Goal: Task Accomplishment & Management: Manage account settings

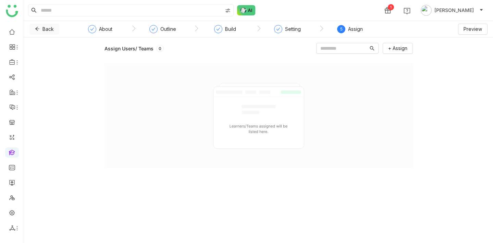
click at [48, 29] on span "Back" at bounding box center [47, 29] width 11 height 8
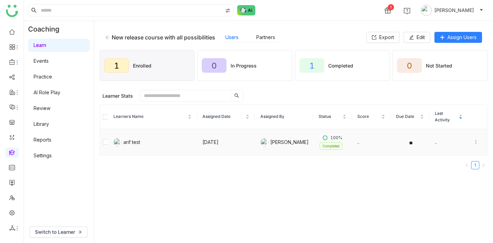
click at [475, 144] on div at bounding box center [477, 142] width 9 height 8
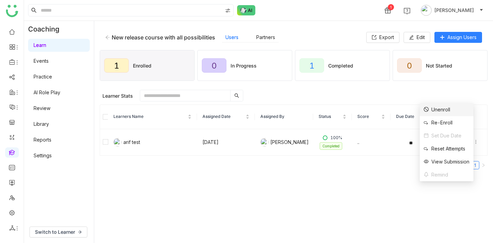
click at [441, 107] on div "Unenroll" at bounding box center [436, 110] width 26 height 8
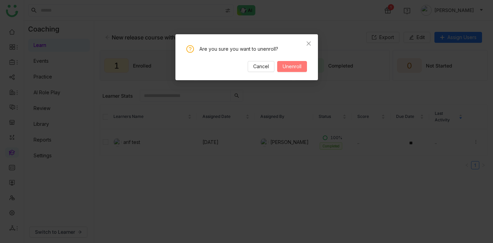
click at [292, 63] on span "Unenroll" at bounding box center [291, 67] width 19 height 8
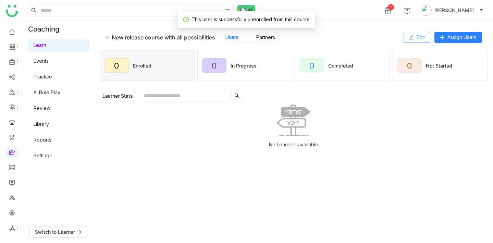
click at [409, 39] on icon at bounding box center [411, 37] width 4 height 4
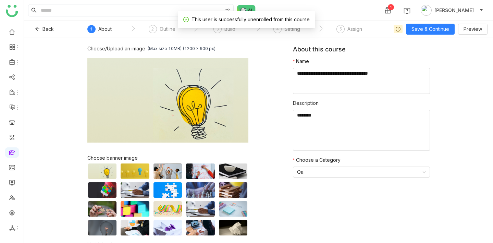
click at [222, 28] on div "This user is successfully unenrolled from this course" at bounding box center [246, 19] width 137 height 17
click at [224, 32] on div "Build" at bounding box center [229, 29] width 11 height 8
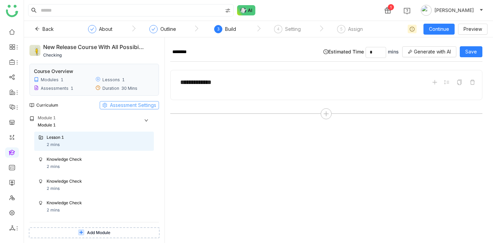
click at [124, 103] on span "Assessment Settings" at bounding box center [133, 105] width 46 height 8
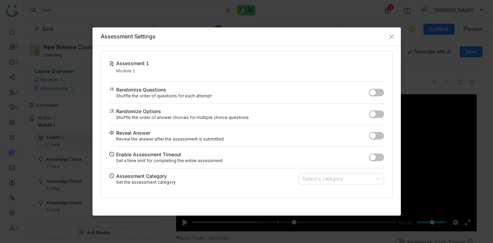
click at [375, 136] on span "button" at bounding box center [372, 135] width 6 height 6
click at [393, 36] on icon "Close" at bounding box center [391, 36] width 5 height 5
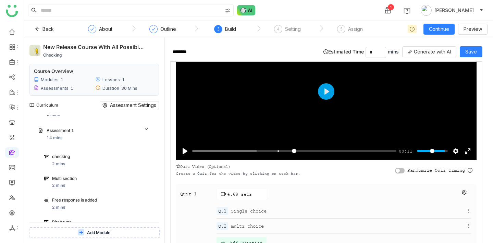
scroll to position [90, 0]
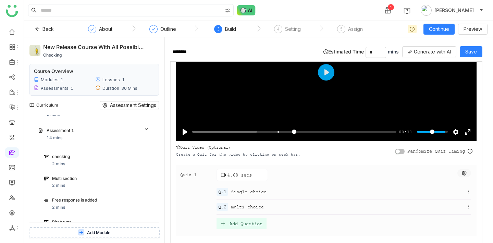
click at [471, 172] on button at bounding box center [464, 173] width 14 height 8
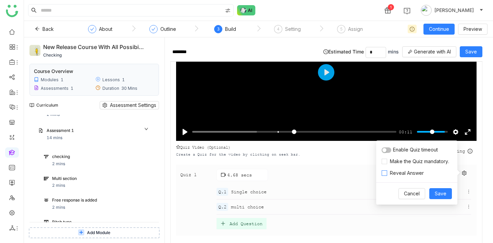
click at [420, 170] on span "Reveal Answer" at bounding box center [406, 173] width 39 height 8
click at [445, 195] on span "Save" at bounding box center [440, 194] width 12 height 8
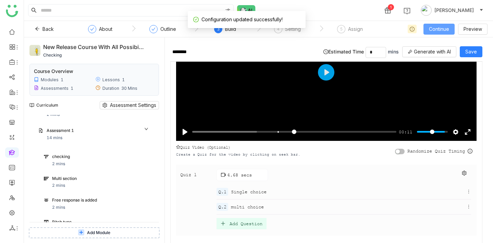
click at [439, 24] on button "Continue" at bounding box center [438, 29] width 31 height 11
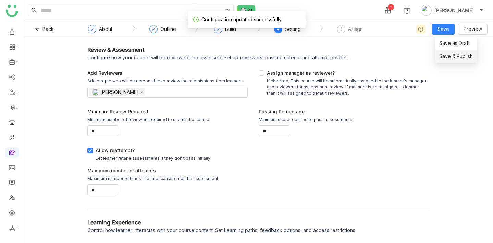
click at [452, 54] on span "Save & Publish" at bounding box center [456, 56] width 34 height 8
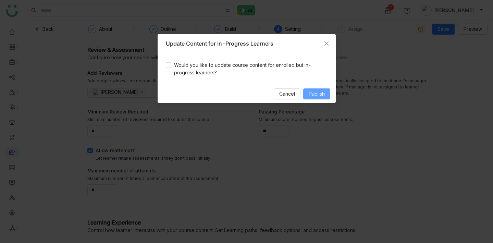
click at [318, 96] on span "Publish" at bounding box center [316, 94] width 16 height 8
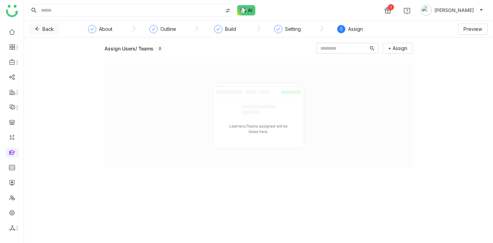
click at [51, 31] on span "Back" at bounding box center [47, 29] width 11 height 8
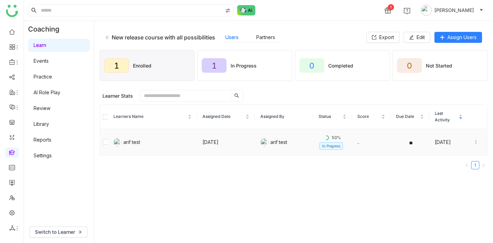
click at [477, 142] on icon at bounding box center [475, 141] width 5 height 5
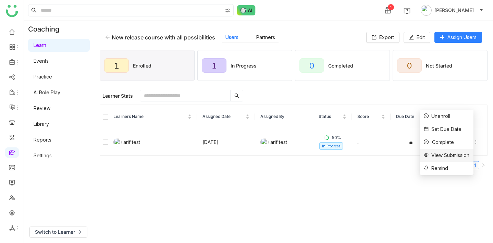
click at [452, 154] on div "View Submission" at bounding box center [446, 155] width 46 height 8
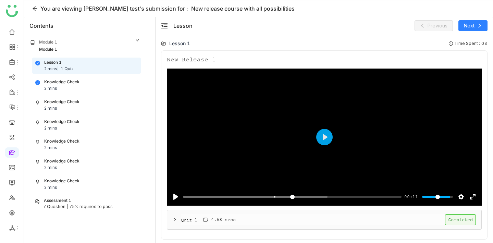
click at [106, 83] on div "Knowledge Check 2 mins" at bounding box center [86, 85] width 102 height 13
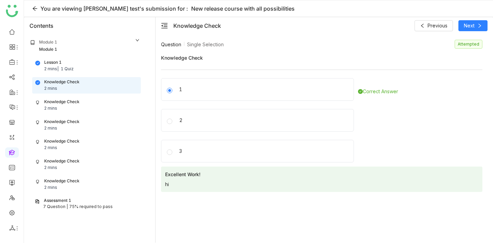
click at [105, 103] on div "Knowledge Check 2 mins" at bounding box center [86, 105] width 102 height 13
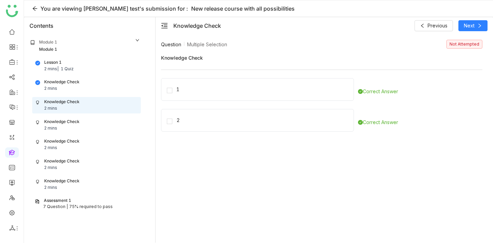
click at [101, 90] on div "Knowledge Check 2 mins" at bounding box center [86, 85] width 102 height 13
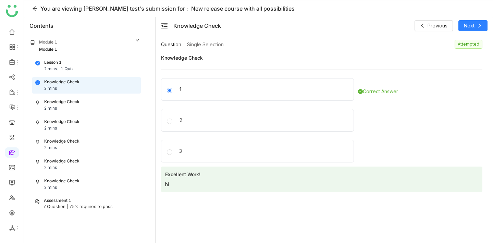
drag, startPoint x: 404, startPoint y: 91, endPoint x: 368, endPoint y: 92, distance: 36.6
click at [368, 92] on div "1 Correct Answer" at bounding box center [321, 91] width 321 height 27
copy div "Correct Answer"
click at [80, 110] on div "Knowledge Check 2 mins" at bounding box center [86, 105] width 102 height 13
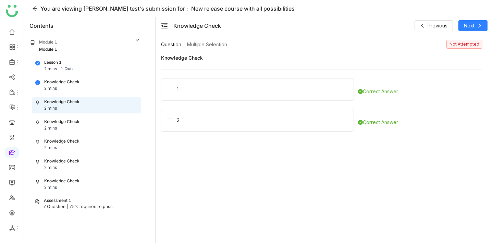
click at [72, 82] on div "Knowledge Check" at bounding box center [61, 82] width 35 height 7
